Goal: Navigation & Orientation: Understand site structure

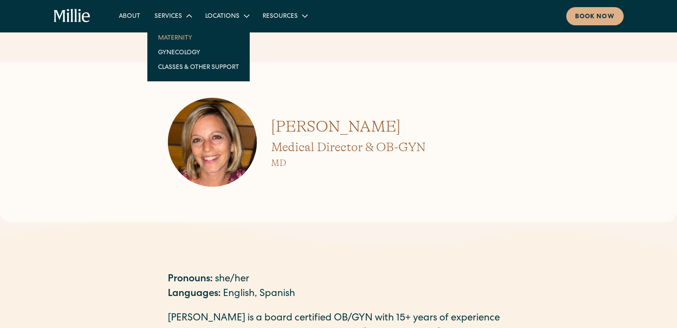
click at [179, 38] on link "Maternity" at bounding box center [198, 37] width 95 height 15
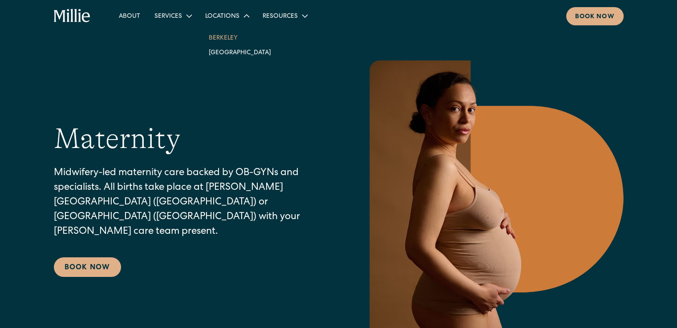
click at [224, 36] on link "Berkeley" at bounding box center [240, 37] width 77 height 15
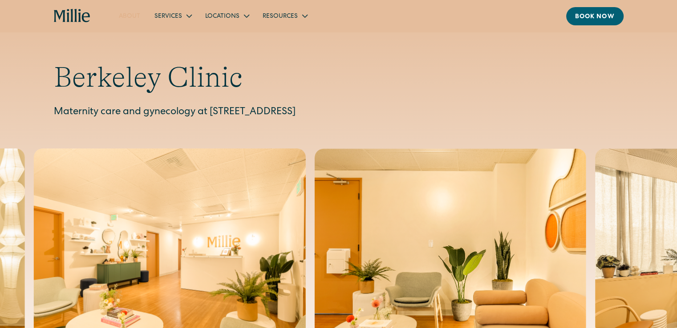
click at [128, 18] on link "About" at bounding box center [130, 15] width 36 height 15
